Goal: Information Seeking & Learning: Learn about a topic

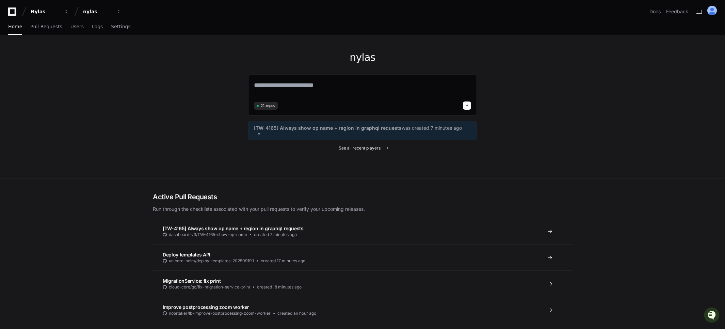
click at [376, 145] on span "See all recent players" at bounding box center [360, 147] width 42 height 5
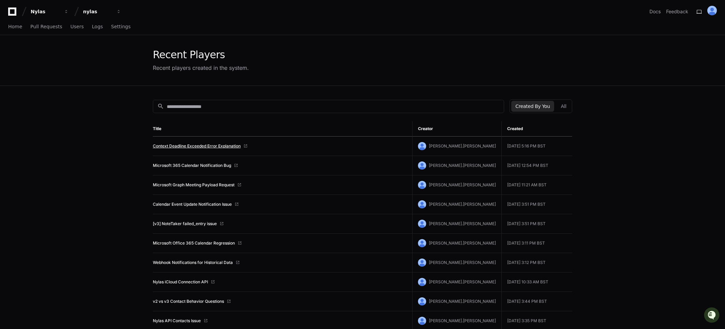
click at [204, 145] on link "Context Deadline Exceeded Error Explanation" at bounding box center [197, 145] width 88 height 5
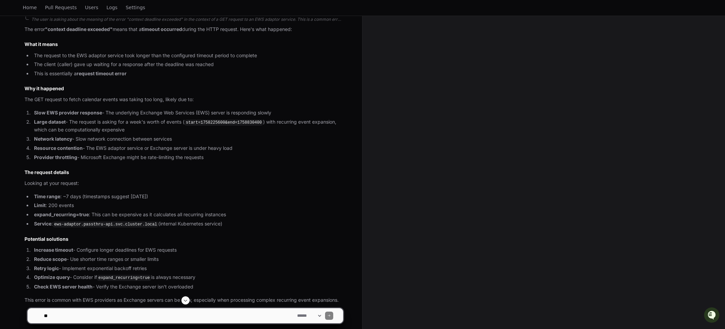
scroll to position [155, 0]
click at [38, 117] on strong "Slow EWS provider response" at bounding box center [68, 114] width 68 height 6
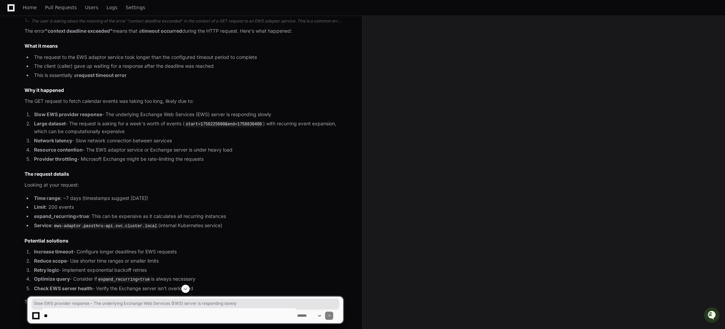
drag, startPoint x: 38, startPoint y: 129, endPoint x: 273, endPoint y: 130, distance: 234.2
click at [273, 118] on li "Slow EWS provider response - The underlying Exchange Web Services (EWS) server …" at bounding box center [187, 115] width 311 height 8
copy li "Slow EWS provider response - The underlying Exchange Web Services (EWS) server …"
click at [98, 163] on li "Provider throttling - Microsoft Exchange might be rate-limiting the requests" at bounding box center [187, 159] width 311 height 8
drag, startPoint x: 98, startPoint y: 174, endPoint x: 200, endPoint y: 172, distance: 102.8
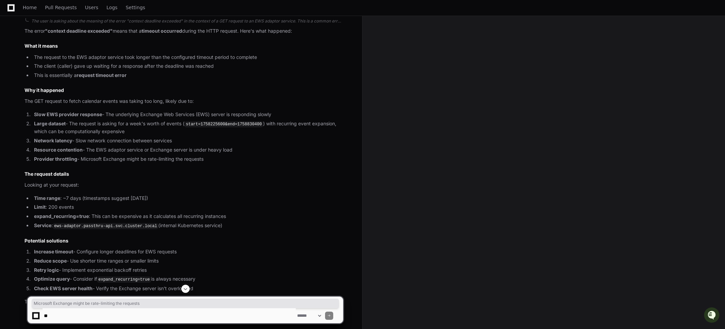
click at [200, 163] on li "Provider throttling - Microsoft Exchange might be rate-limiting the requests" at bounding box center [187, 159] width 311 height 8
copy li "Microsoft Exchange might be rate-limiting the requests"
